Goal: Navigation & Orientation: Find specific page/section

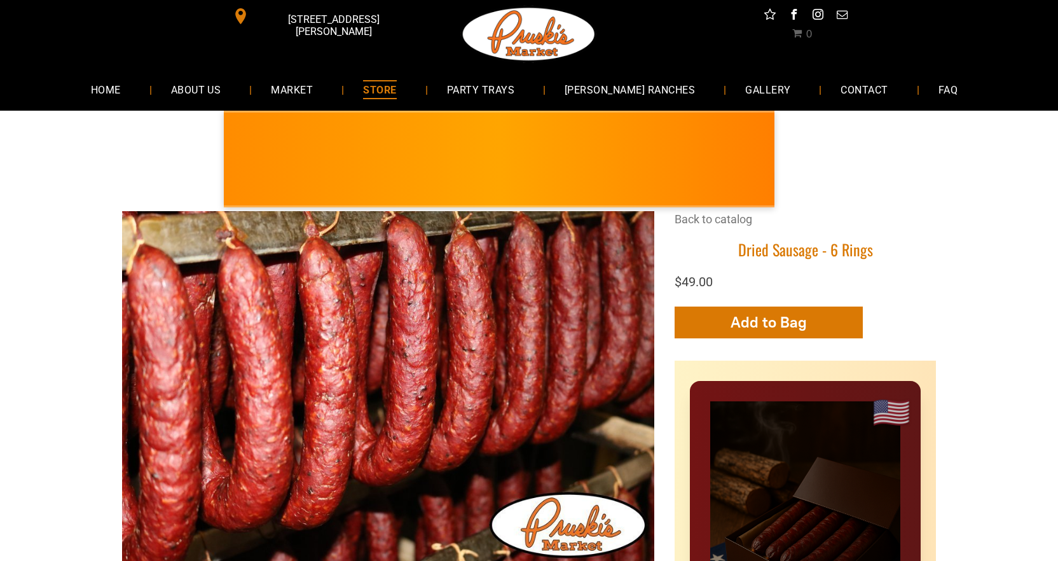
click at [396, 85] on span "STORE" at bounding box center [379, 89] width 33 height 18
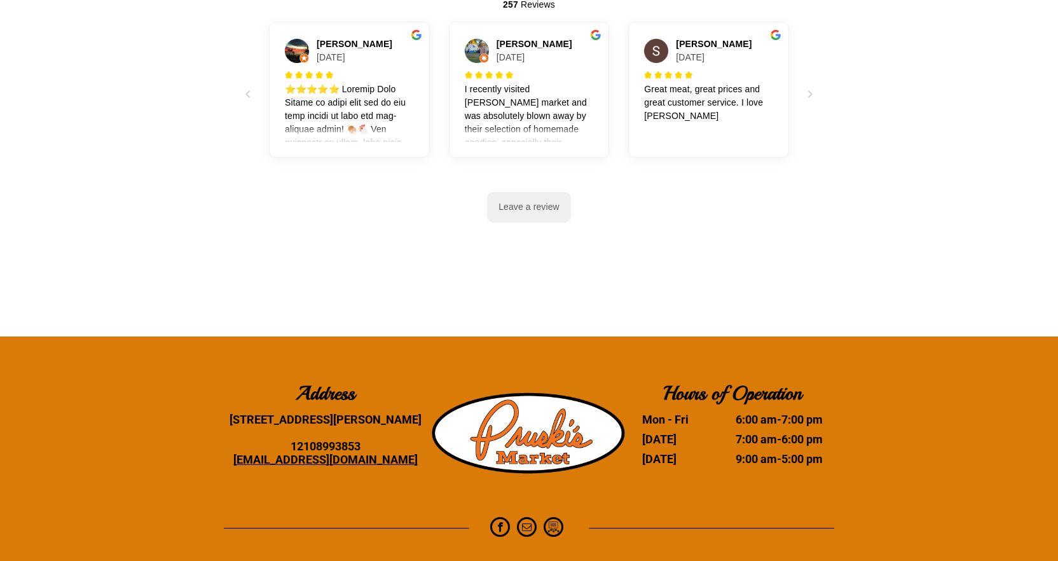
scroll to position [1893, 0]
